Goal: Obtain resource: Download file/media

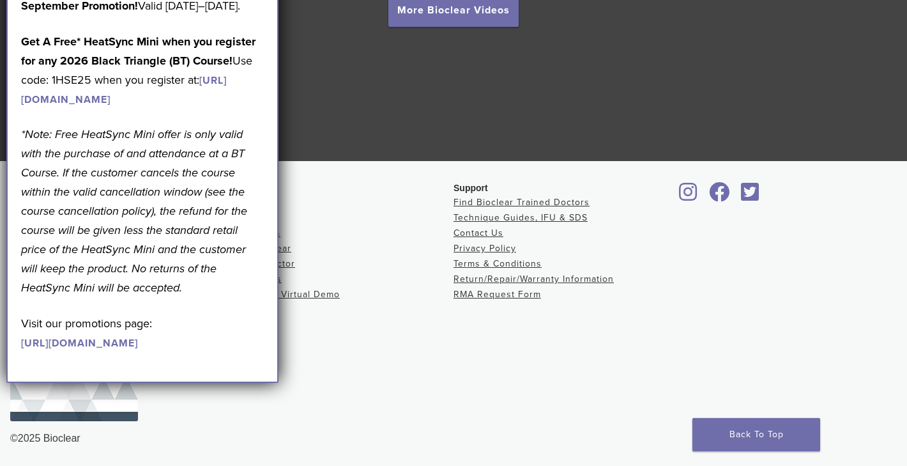
scroll to position [2422, 0]
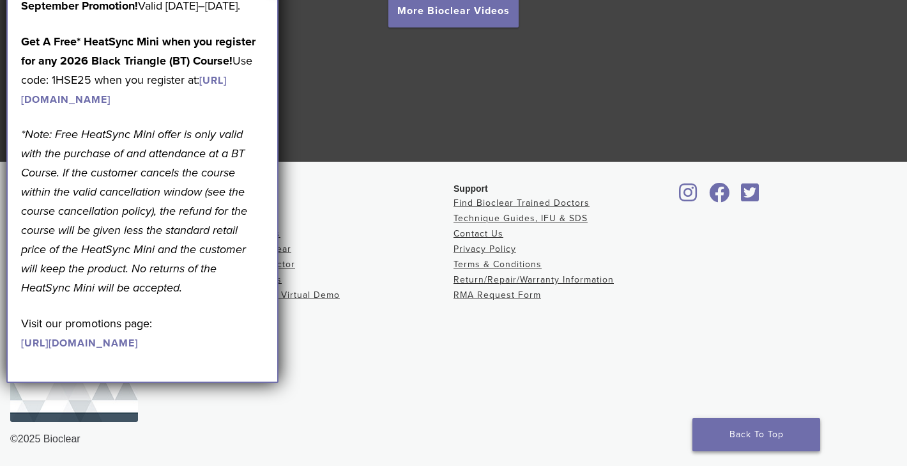
click at [712, 434] on link "Back To Top" at bounding box center [757, 434] width 128 height 33
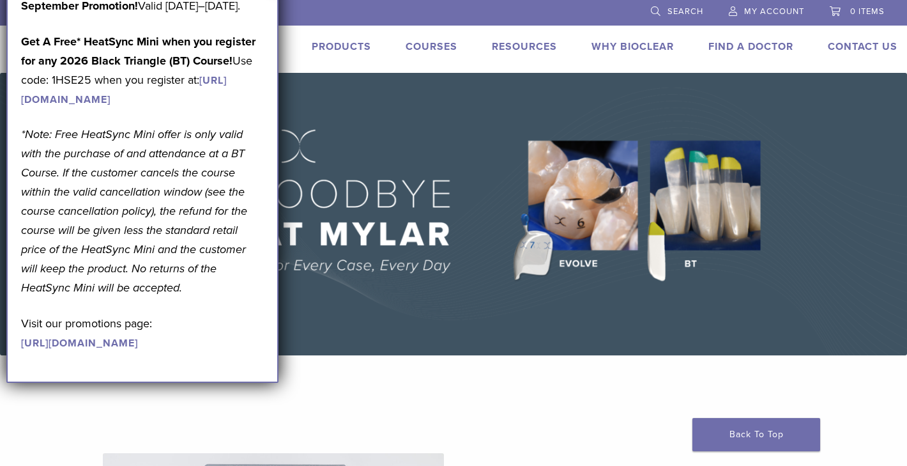
click at [126, 15] on p "September Promotion! Valid [DATE]–[DATE]." at bounding box center [142, 5] width 243 height 19
click at [105, 109] on p "Get A Free* HeatSync Mini when you register for any 2026 Black Triangle (BT) Co…" at bounding box center [142, 70] width 243 height 77
click at [114, 106] on link "[URL][DOMAIN_NAME]" at bounding box center [124, 90] width 206 height 32
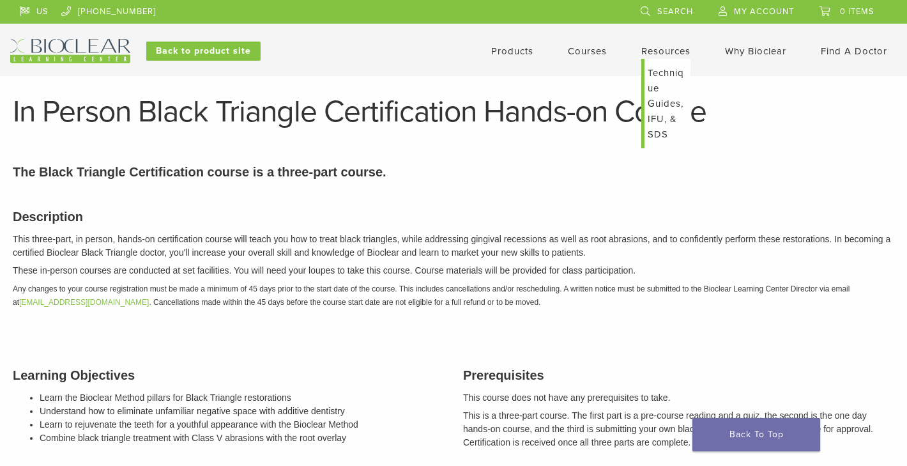
click at [652, 77] on link "Technique Guides, IFU, & SDS" at bounding box center [668, 103] width 46 height 89
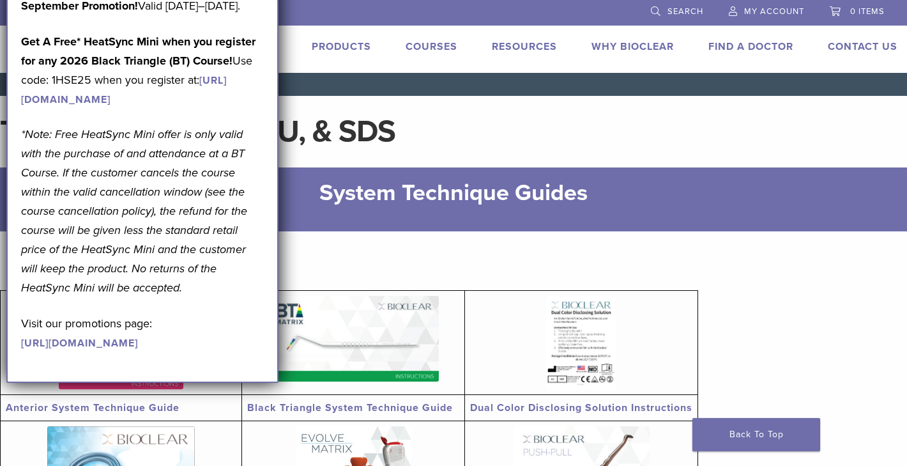
click at [175, 15] on p "September Promotion! Valid [DATE]–[DATE]." at bounding box center [142, 5] width 243 height 19
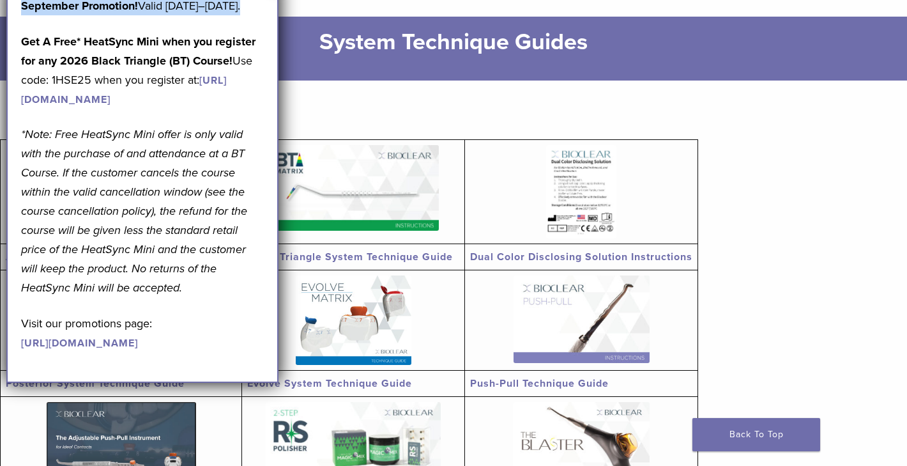
scroll to position [152, 0]
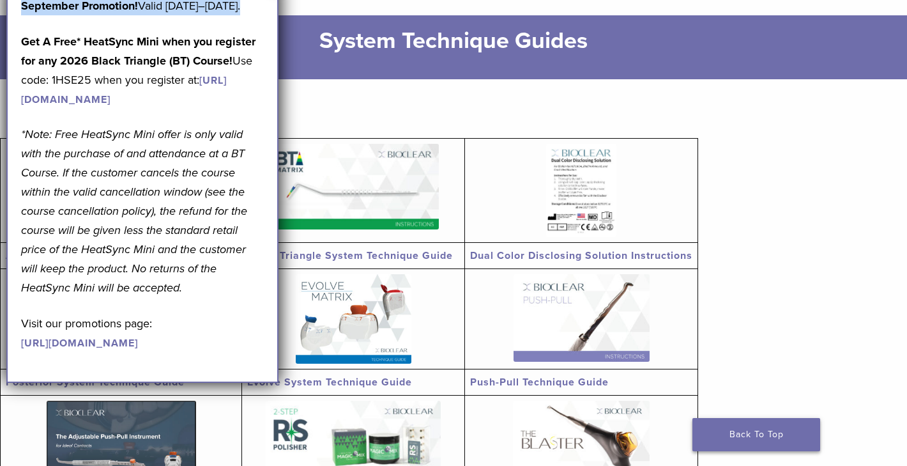
click at [737, 440] on link "Back To Top" at bounding box center [757, 434] width 128 height 33
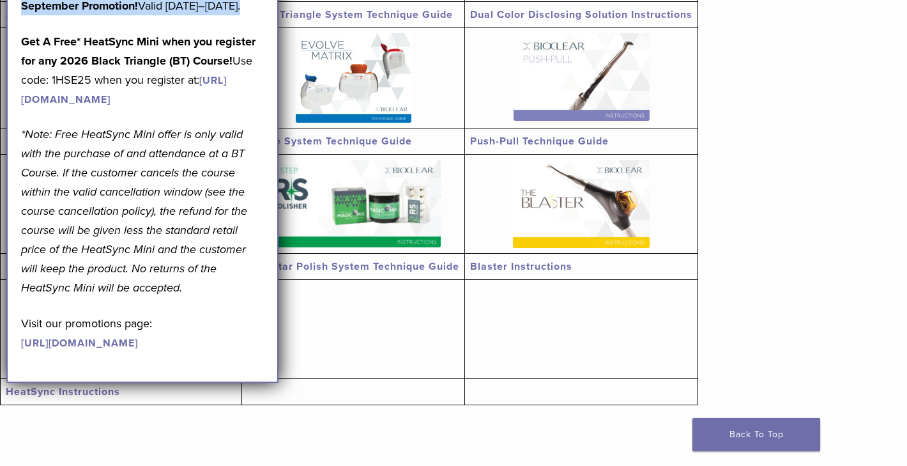
scroll to position [394, 0]
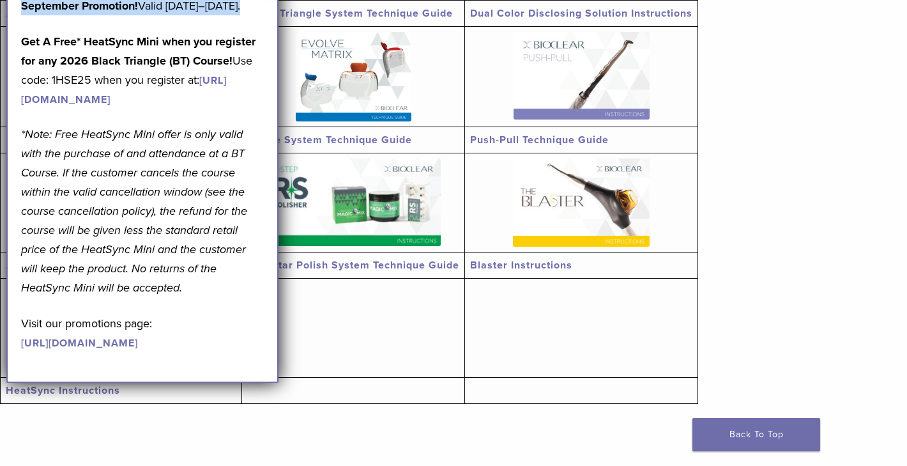
click at [356, 141] on link "Evolve System Technique Guide" at bounding box center [329, 140] width 165 height 13
click at [541, 141] on link "Push-Pull Technique Guide" at bounding box center [539, 140] width 139 height 13
click at [501, 261] on link "Blaster Instructions" at bounding box center [521, 265] width 102 height 13
click at [357, 270] on link "Rockstar Polish System Technique Guide" at bounding box center [353, 265] width 212 height 13
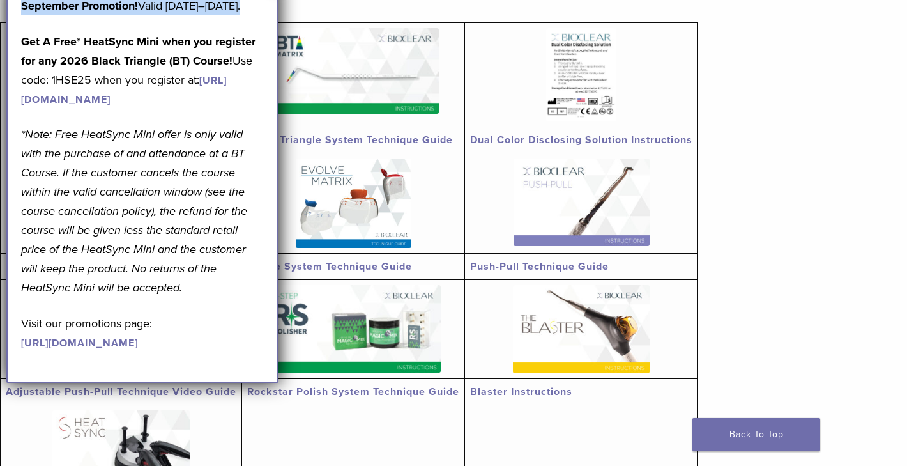
scroll to position [263, 0]
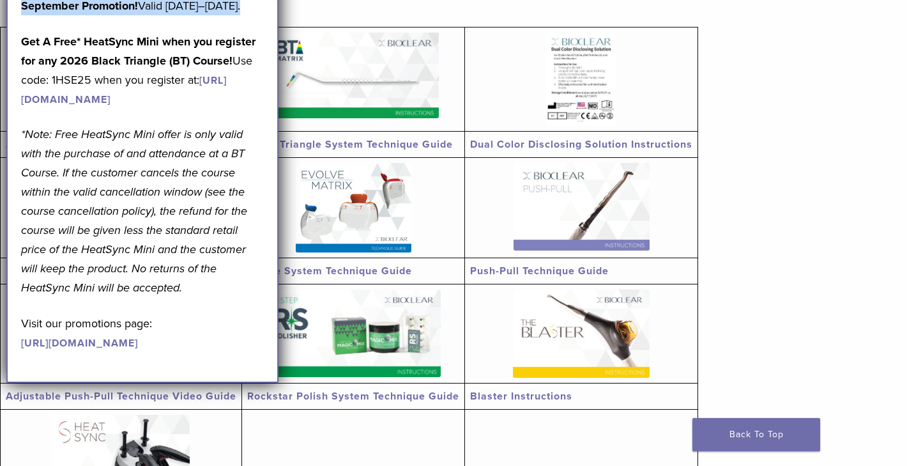
click at [366, 144] on link "Black Triangle System Technique Guide" at bounding box center [350, 144] width 206 height 13
